Goal: Information Seeking & Learning: Learn about a topic

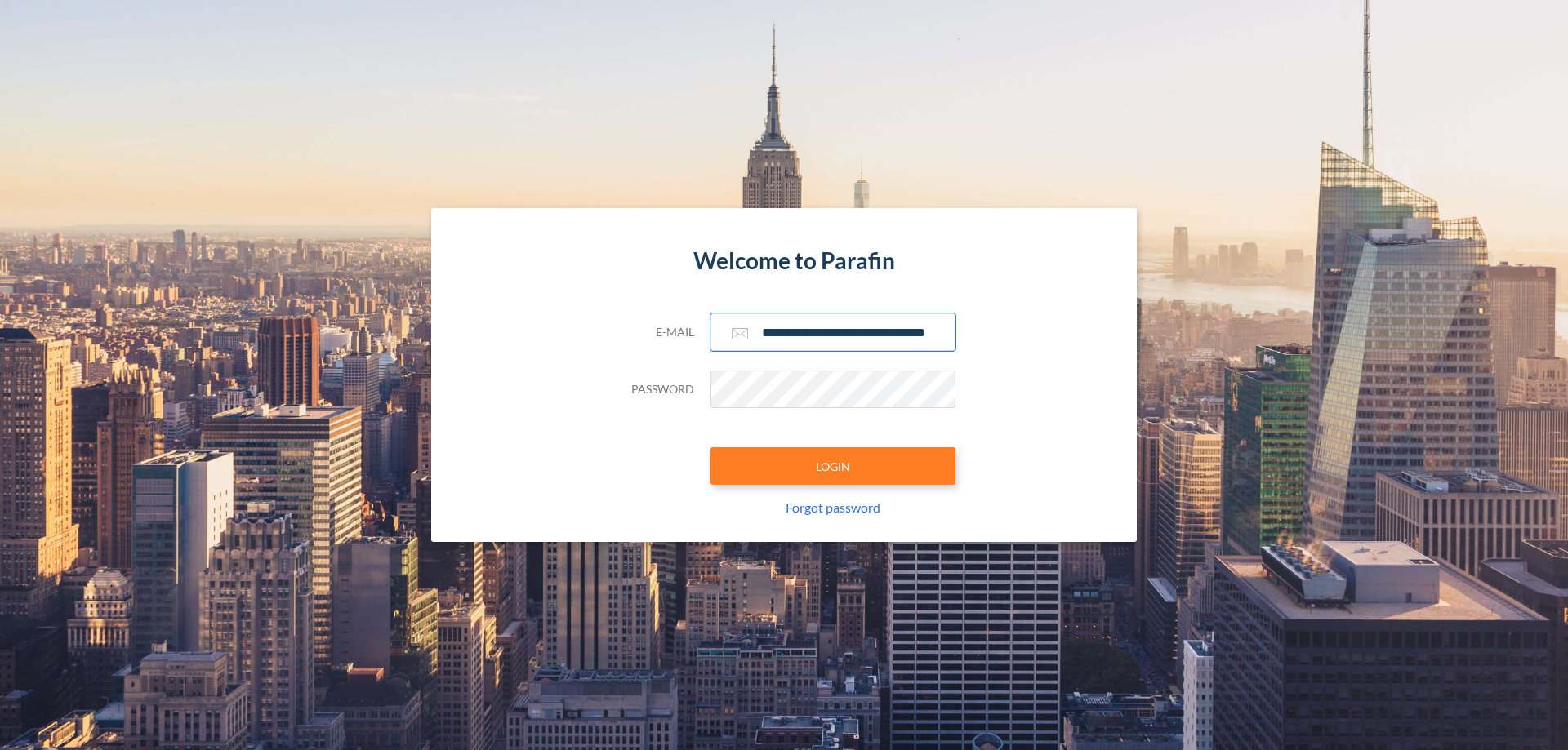
type input "**********"
click at [833, 466] on button "LOGIN" at bounding box center [832, 466] width 245 height 38
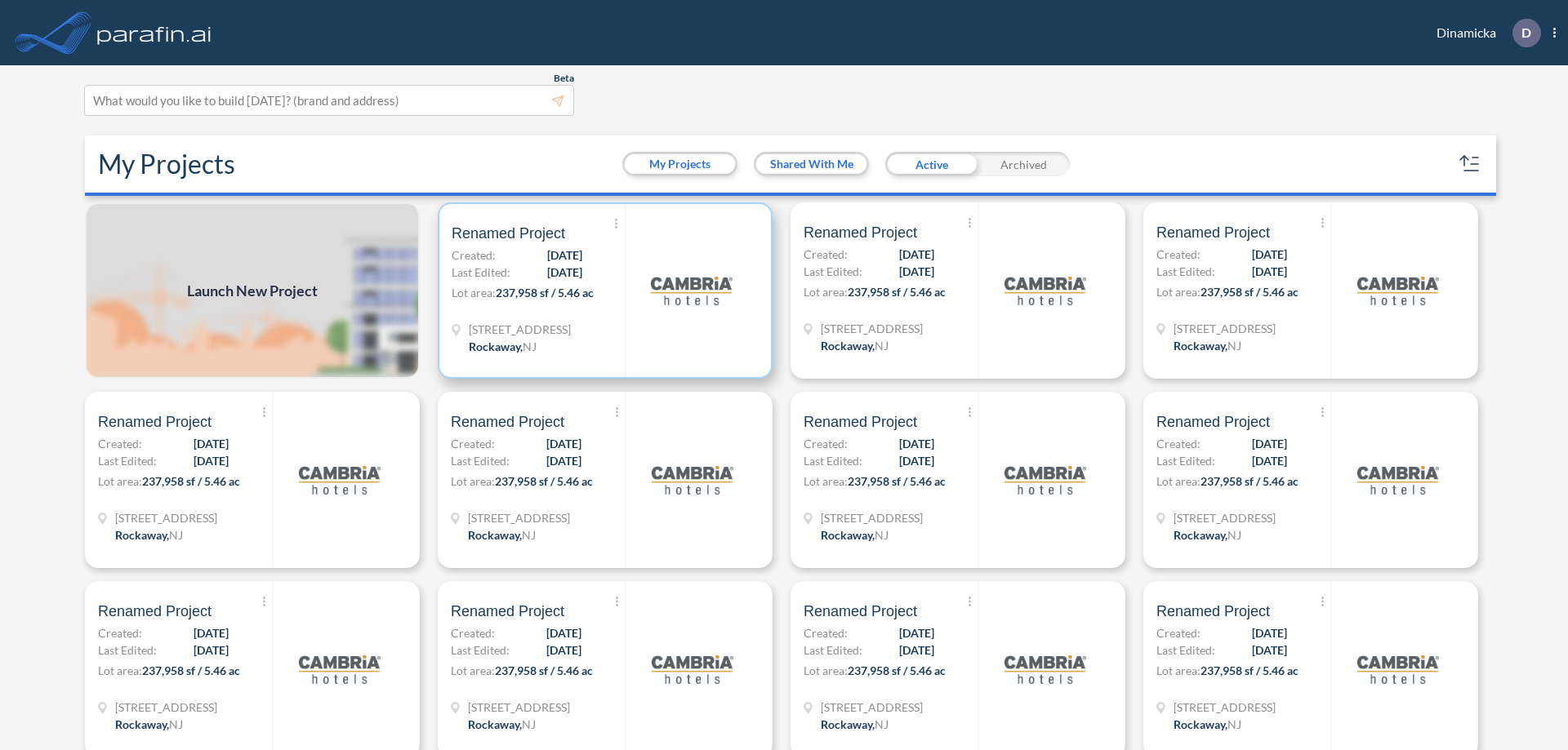
scroll to position [4, 0]
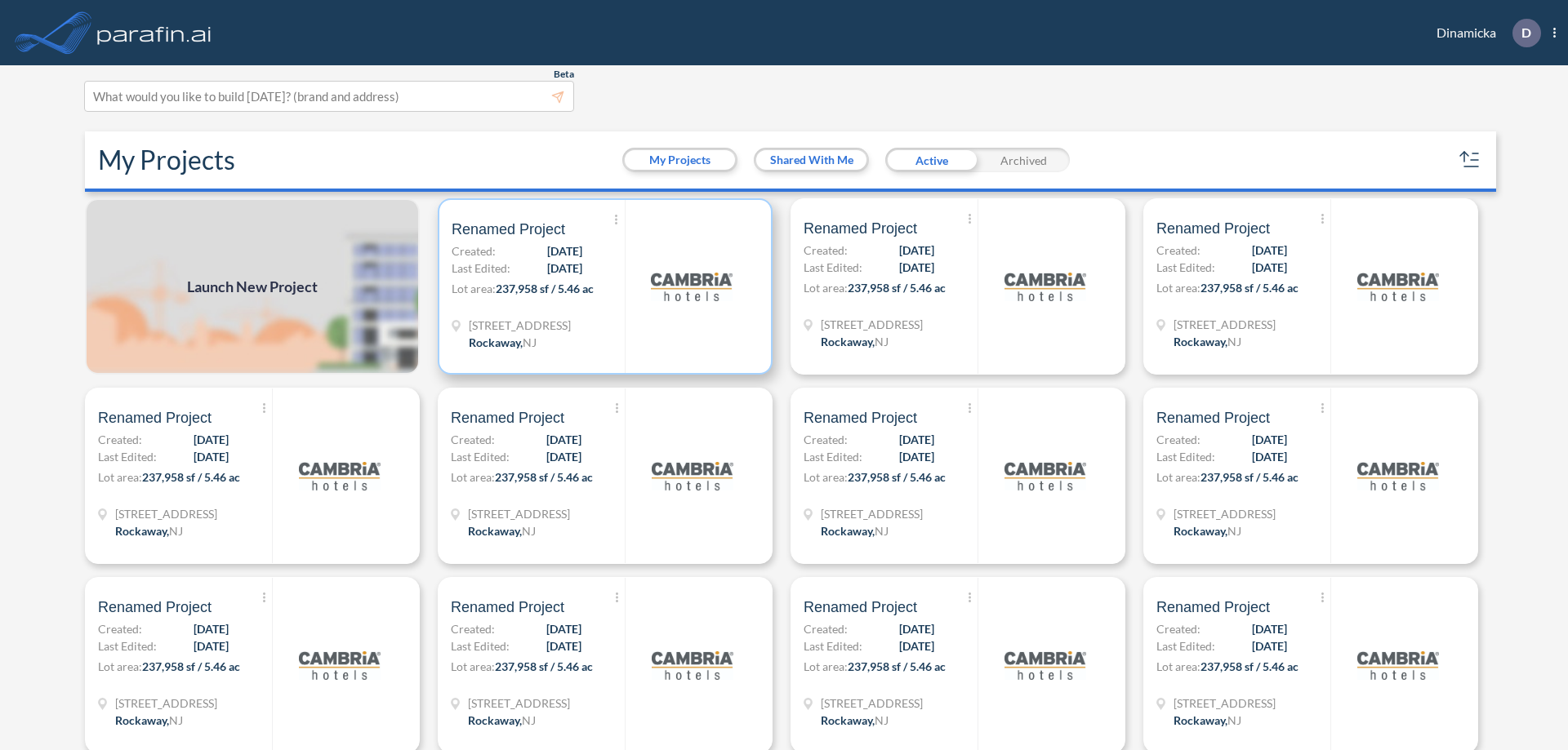
click at [602, 286] on p "Lot area: 237,958 sf / 5.46 ac" at bounding box center [538, 292] width 173 height 24
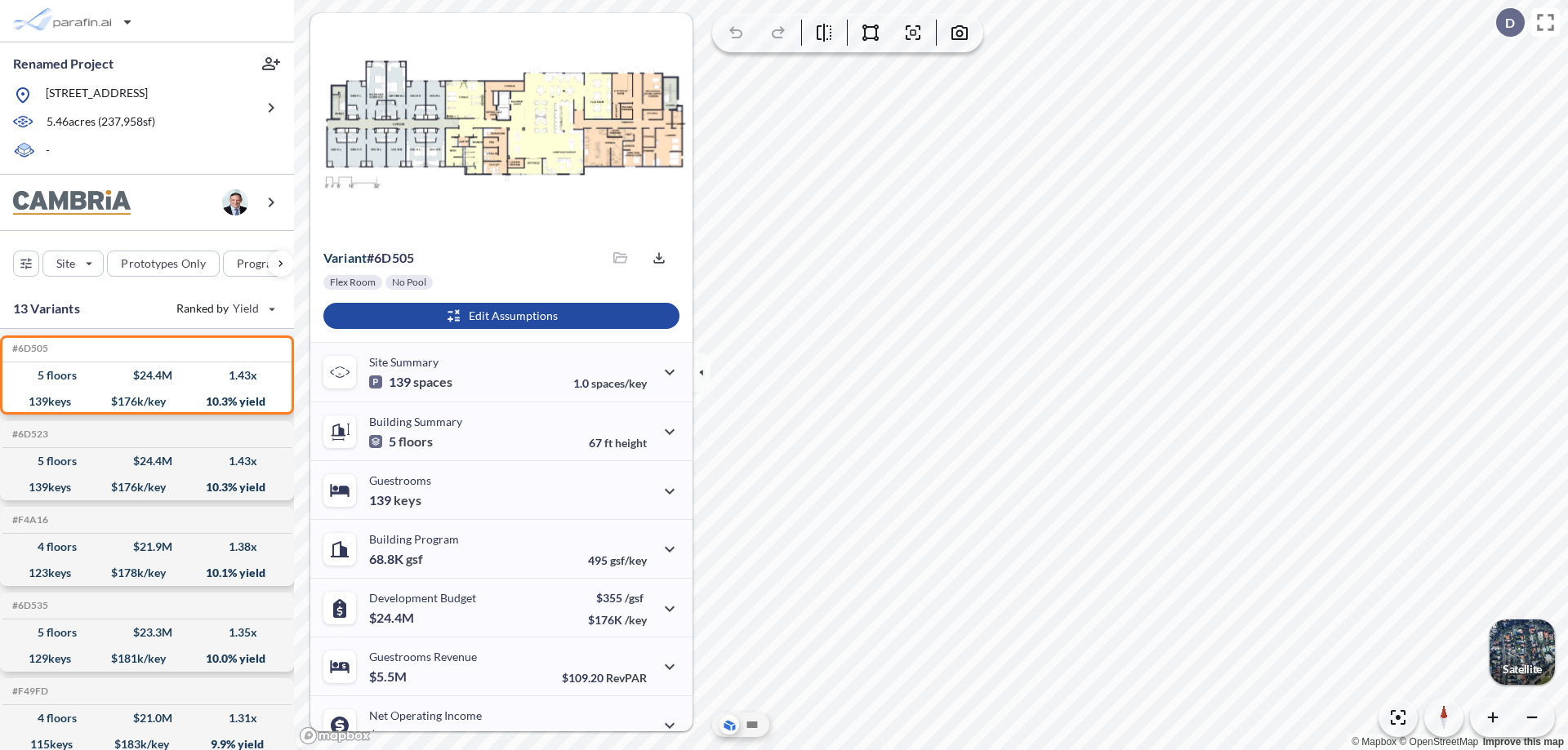
scroll to position [83, 0]
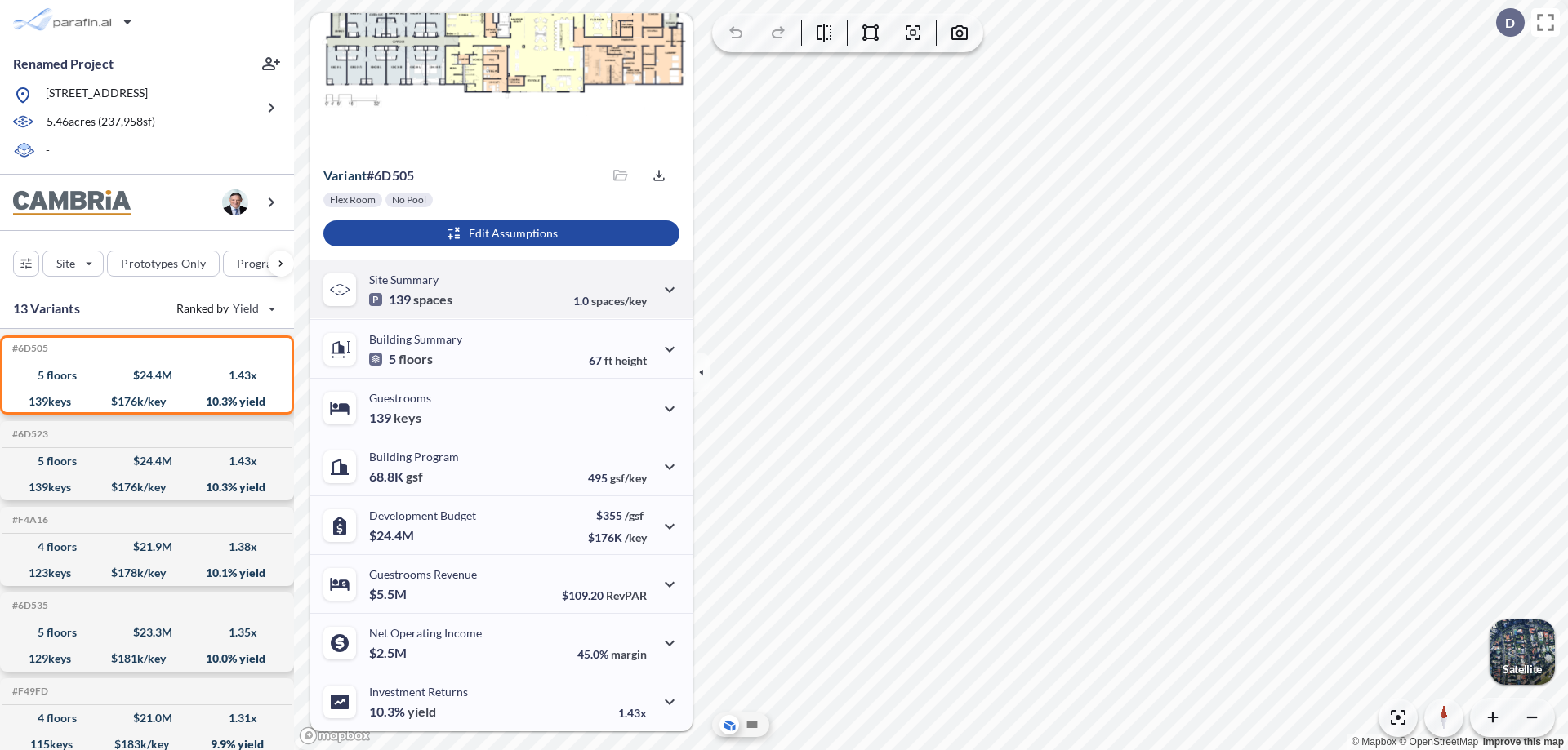
click at [499, 289] on div "Site Summary 139 spaces 1.0 spaces/key" at bounding box center [501, 289] width 382 height 59
